Goal: Navigation & Orientation: Find specific page/section

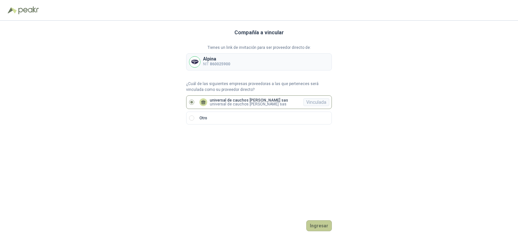
click at [320, 223] on button "Ingresar" at bounding box center [319, 225] width 26 height 11
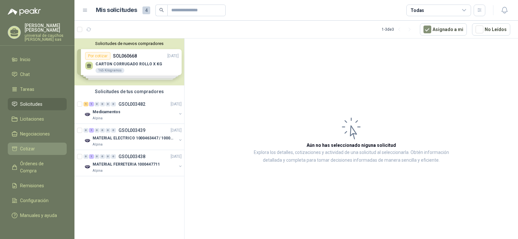
click at [28, 148] on span "Cotizar" at bounding box center [27, 148] width 15 height 7
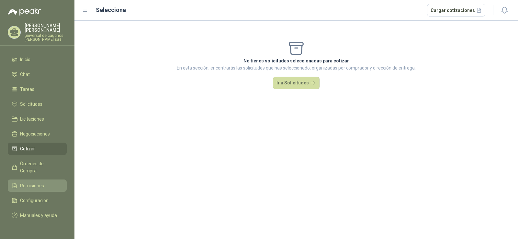
click at [32, 180] on link "Remisiones" at bounding box center [37, 186] width 59 height 12
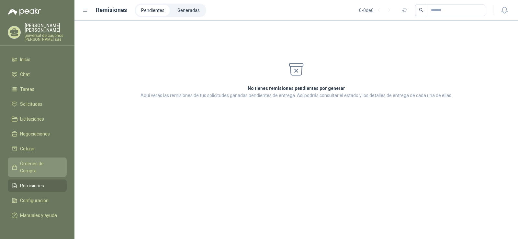
click at [44, 159] on link "Órdenes de Compra" at bounding box center [37, 167] width 59 height 19
